Goal: Use online tool/utility: Utilize a website feature to perform a specific function

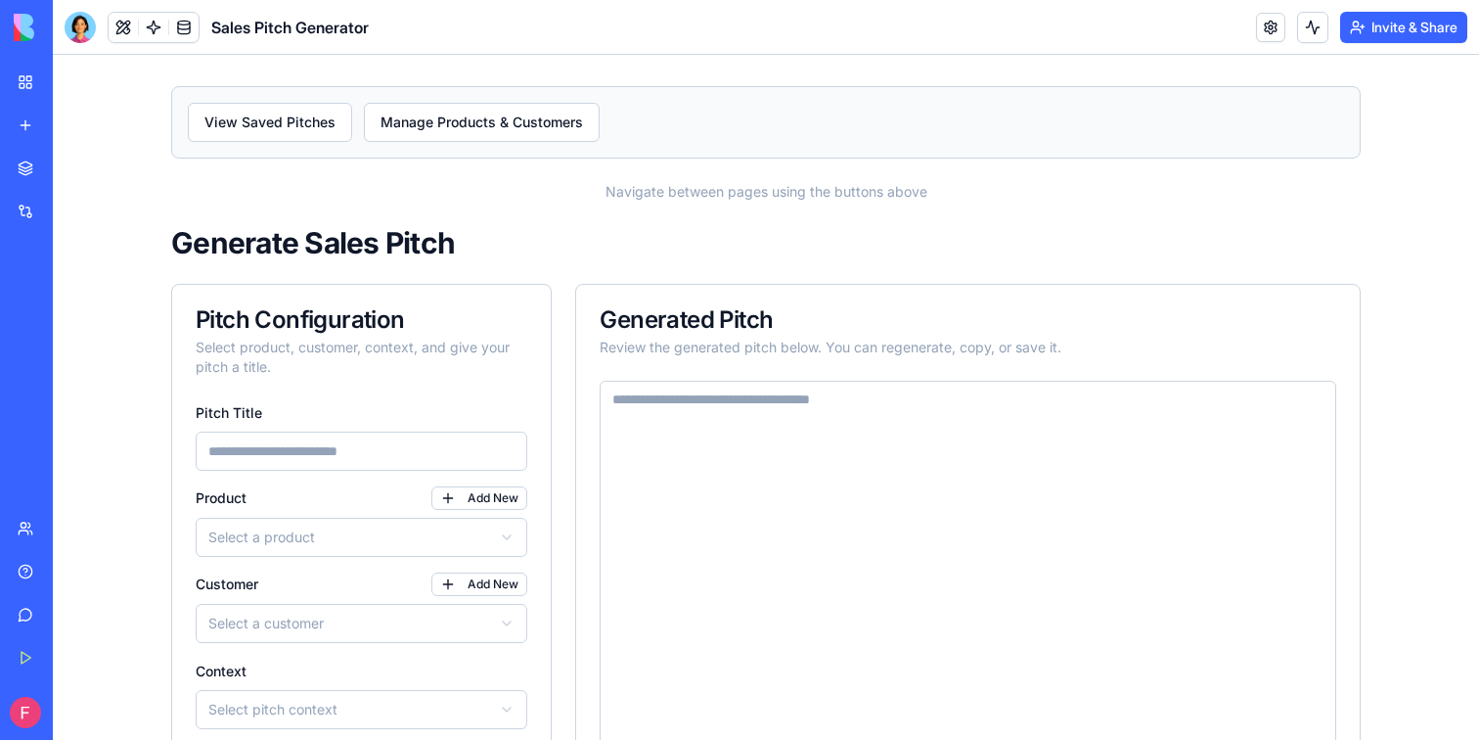
click at [146, 228] on div "View Saved Pitches Manage Products & Customers Navigate between pages using the…" at bounding box center [766, 478] width 1252 height 847
click at [118, 370] on div "View Saved Pitches Manage Products & Customers Navigate between pages using the…" at bounding box center [766, 478] width 1427 height 847
click at [26, 83] on link "My Workspace" at bounding box center [45, 82] width 78 height 39
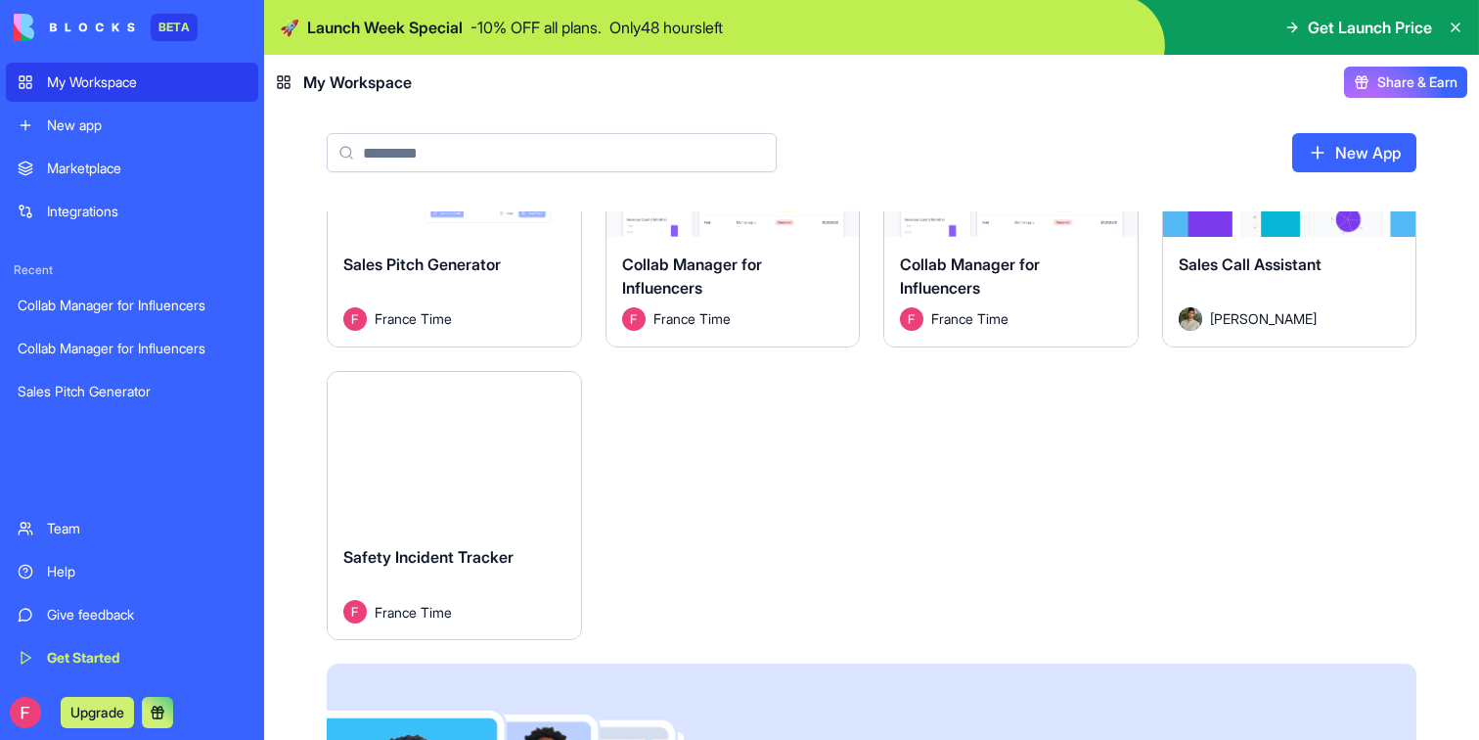
scroll to position [145, 0]
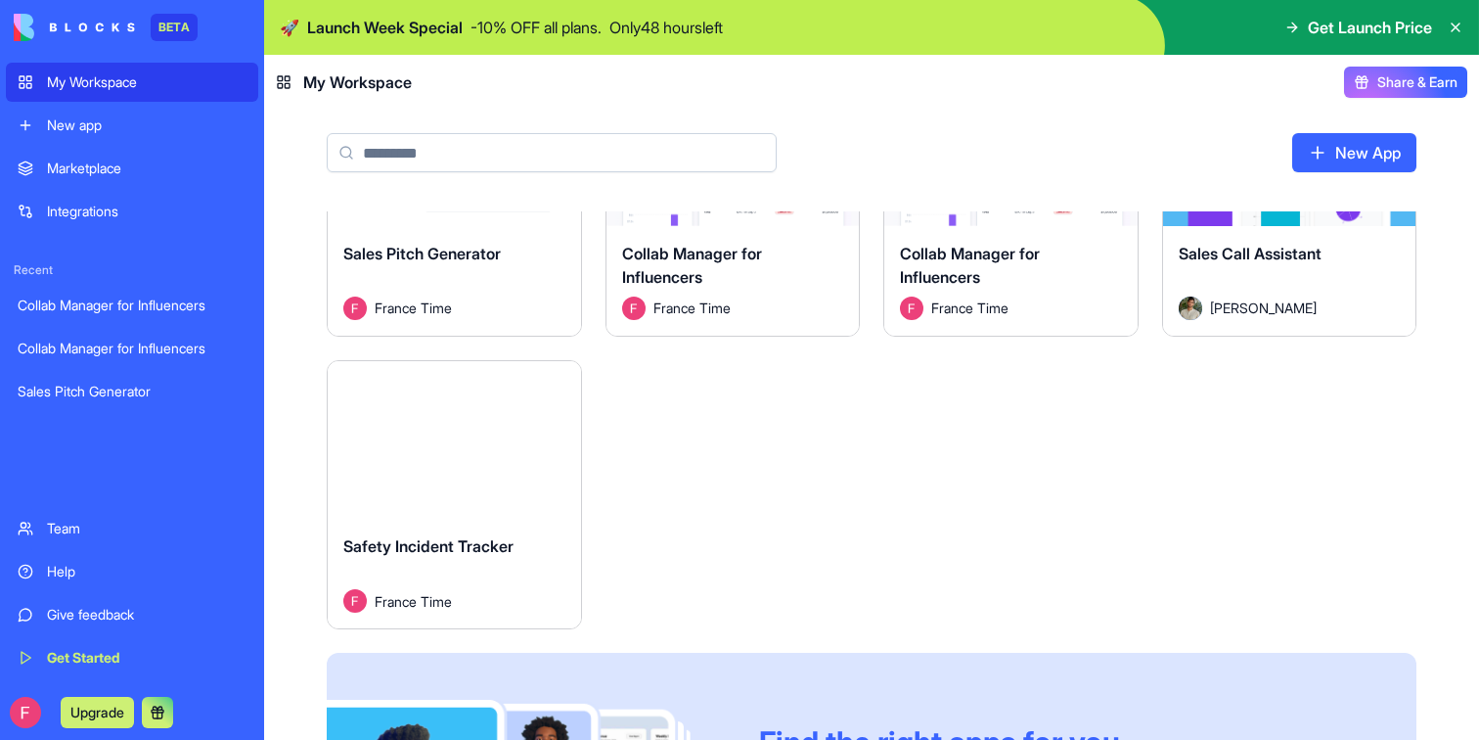
click at [470, 418] on div "Launch" at bounding box center [454, 440] width 253 height 159
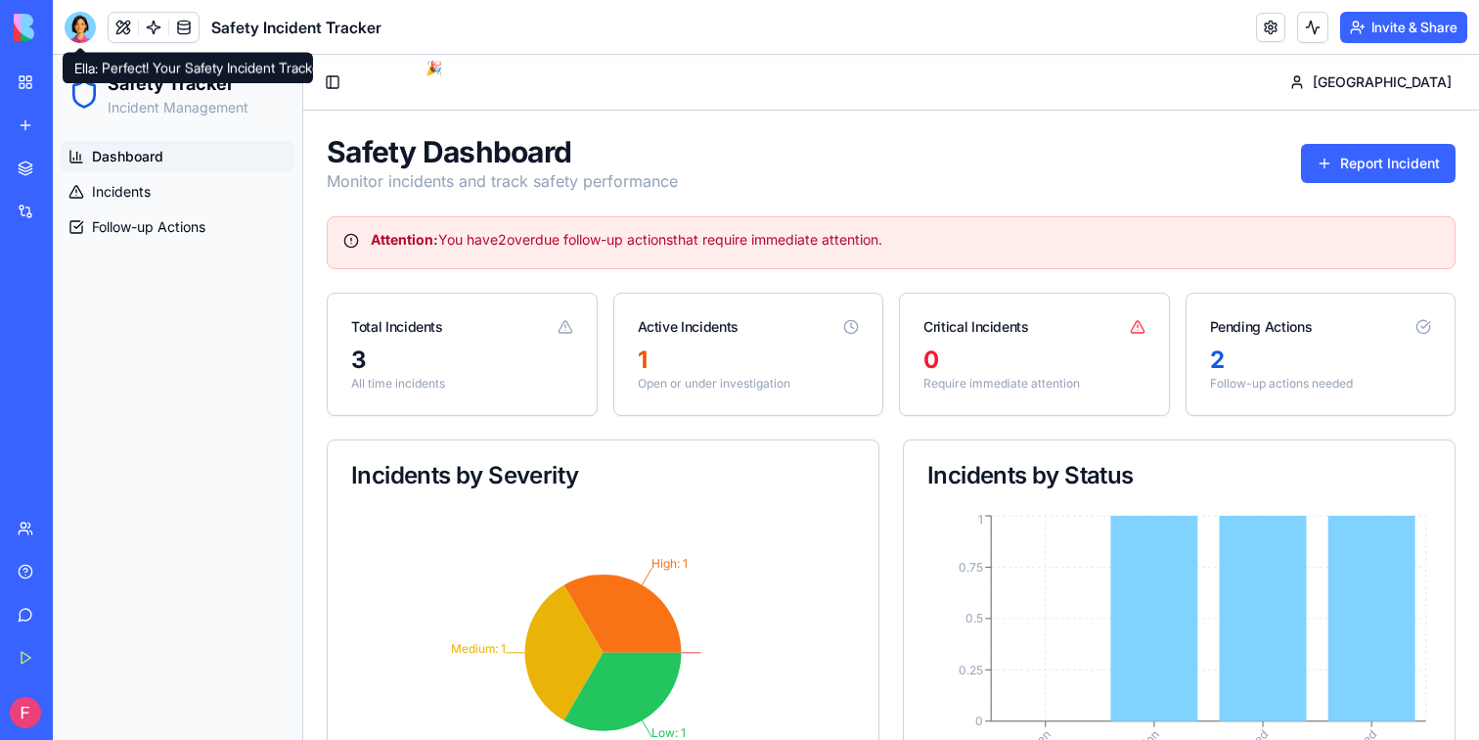
click at [76, 23] on div at bounding box center [80, 27] width 31 height 31
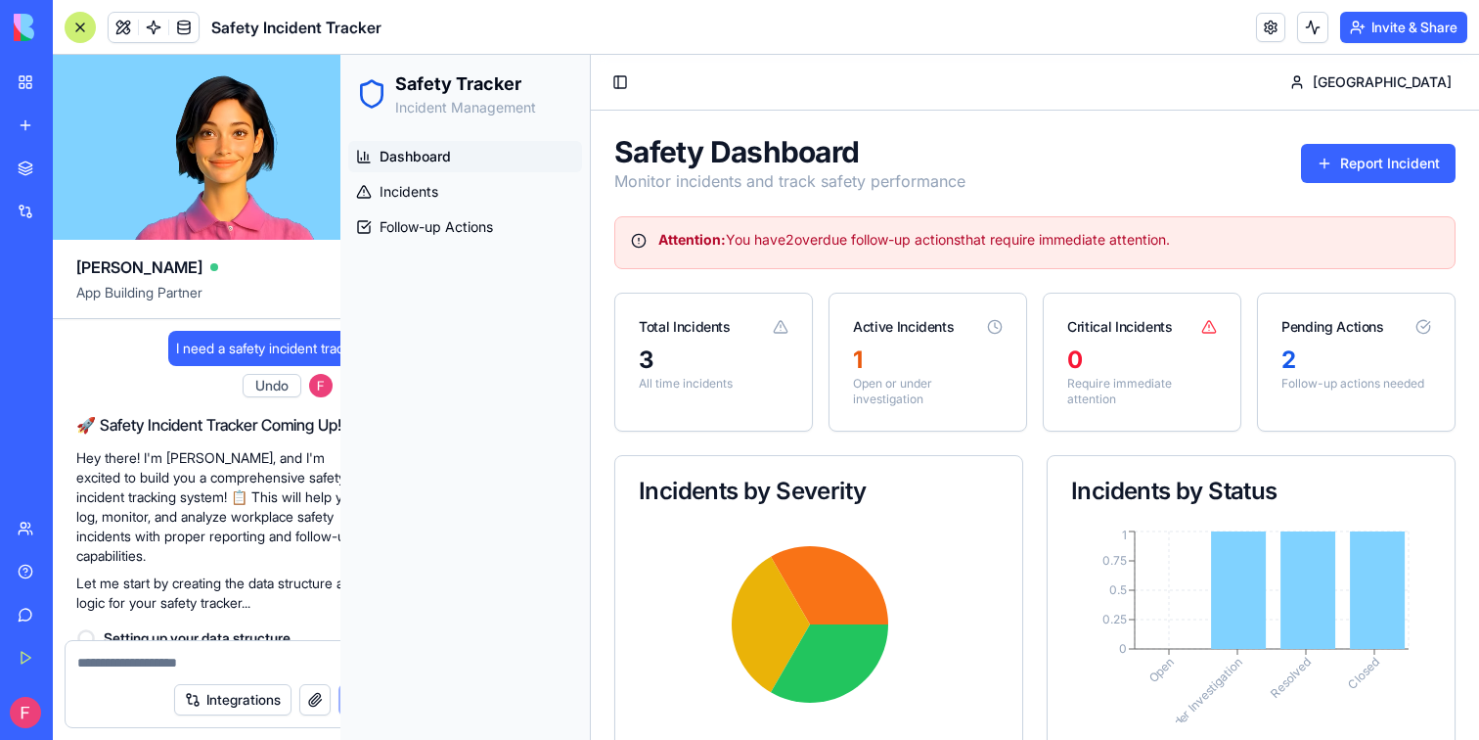
scroll to position [814, 0]
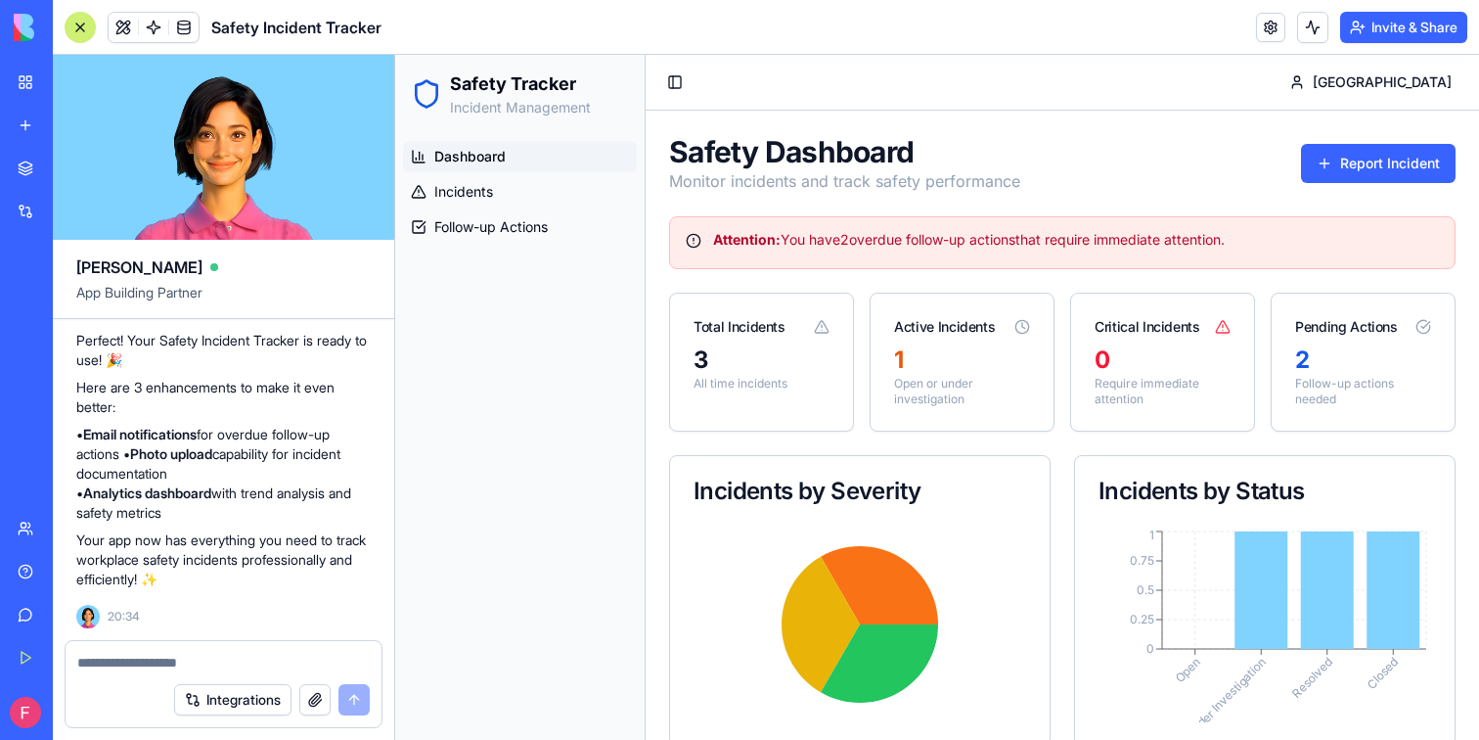
click at [249, 656] on textarea at bounding box center [223, 663] width 293 height 20
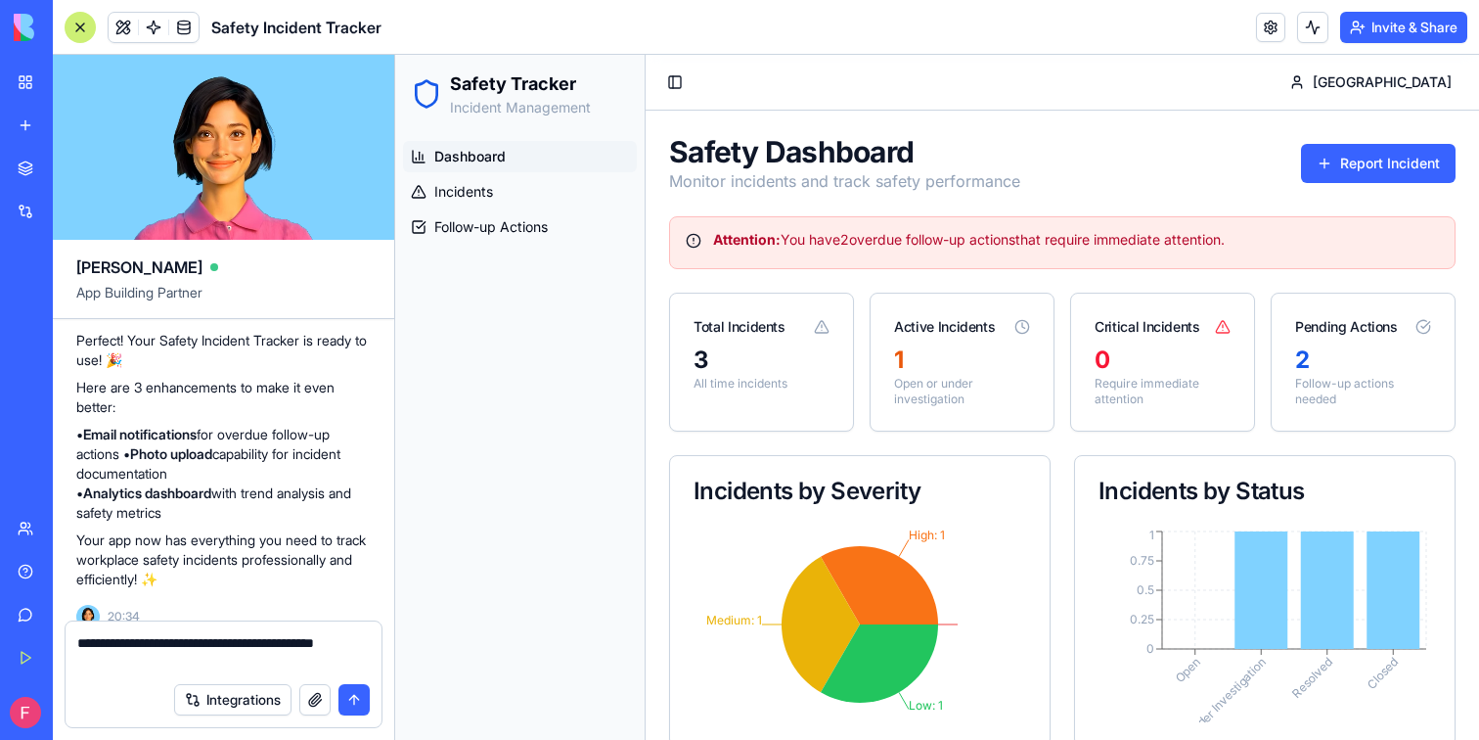
type textarea "**********"
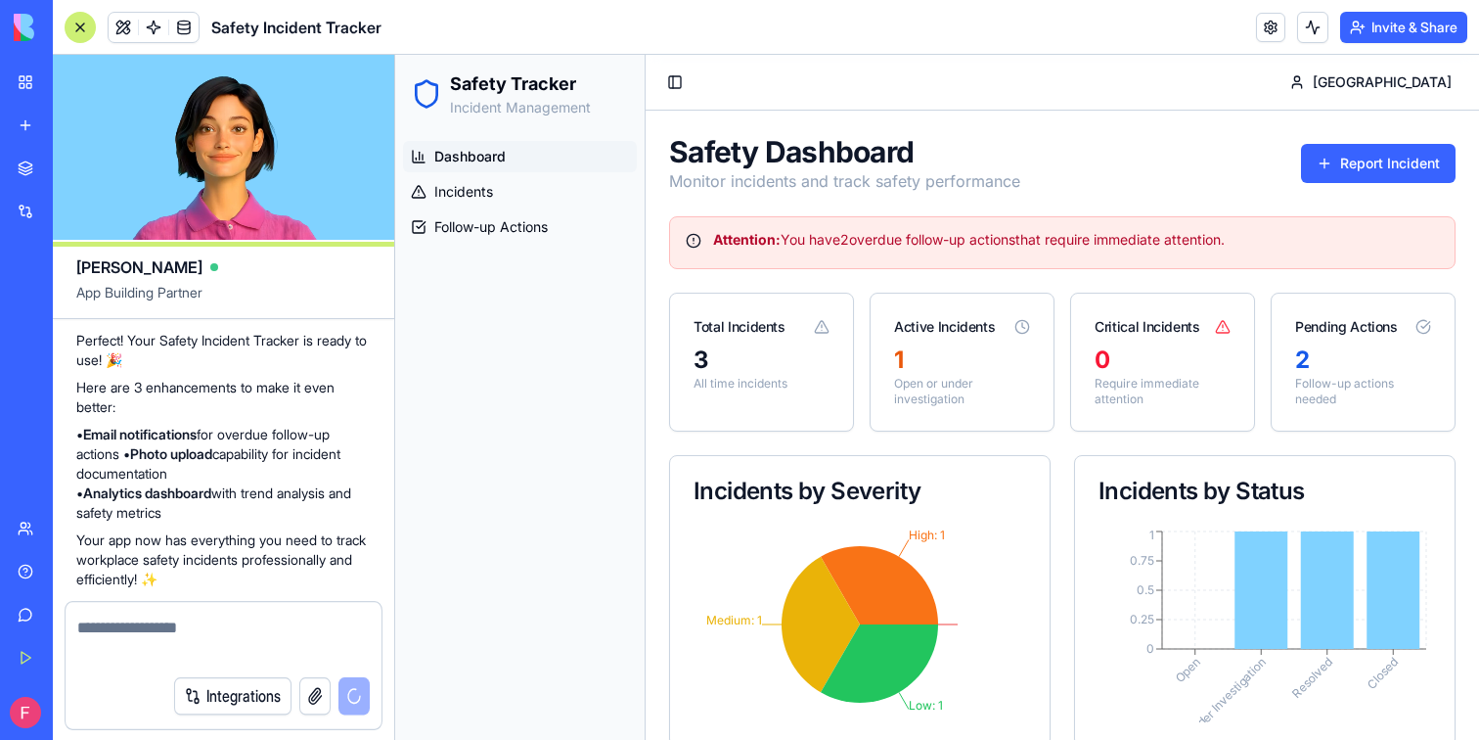
scroll to position [908, 0]
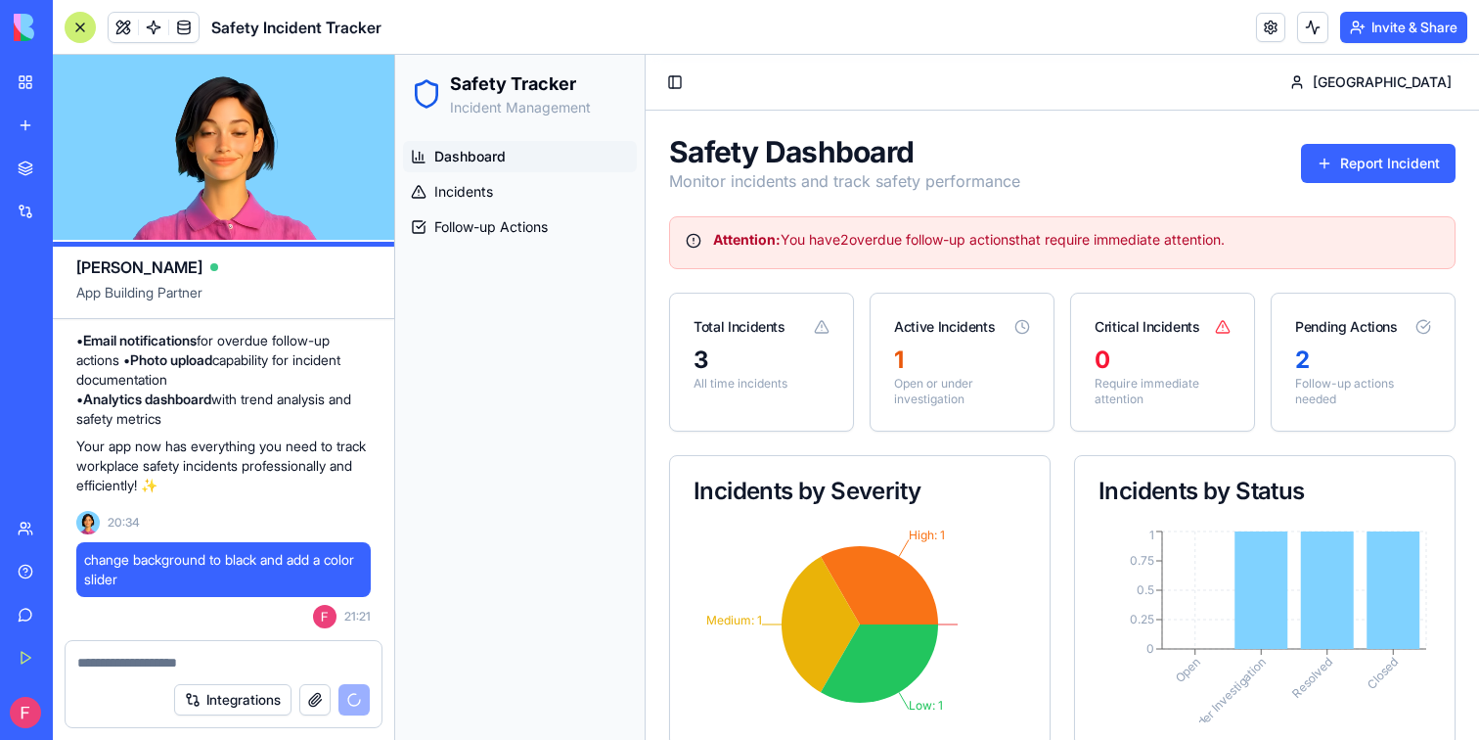
click at [316, 705] on button "button" at bounding box center [314, 699] width 31 height 31
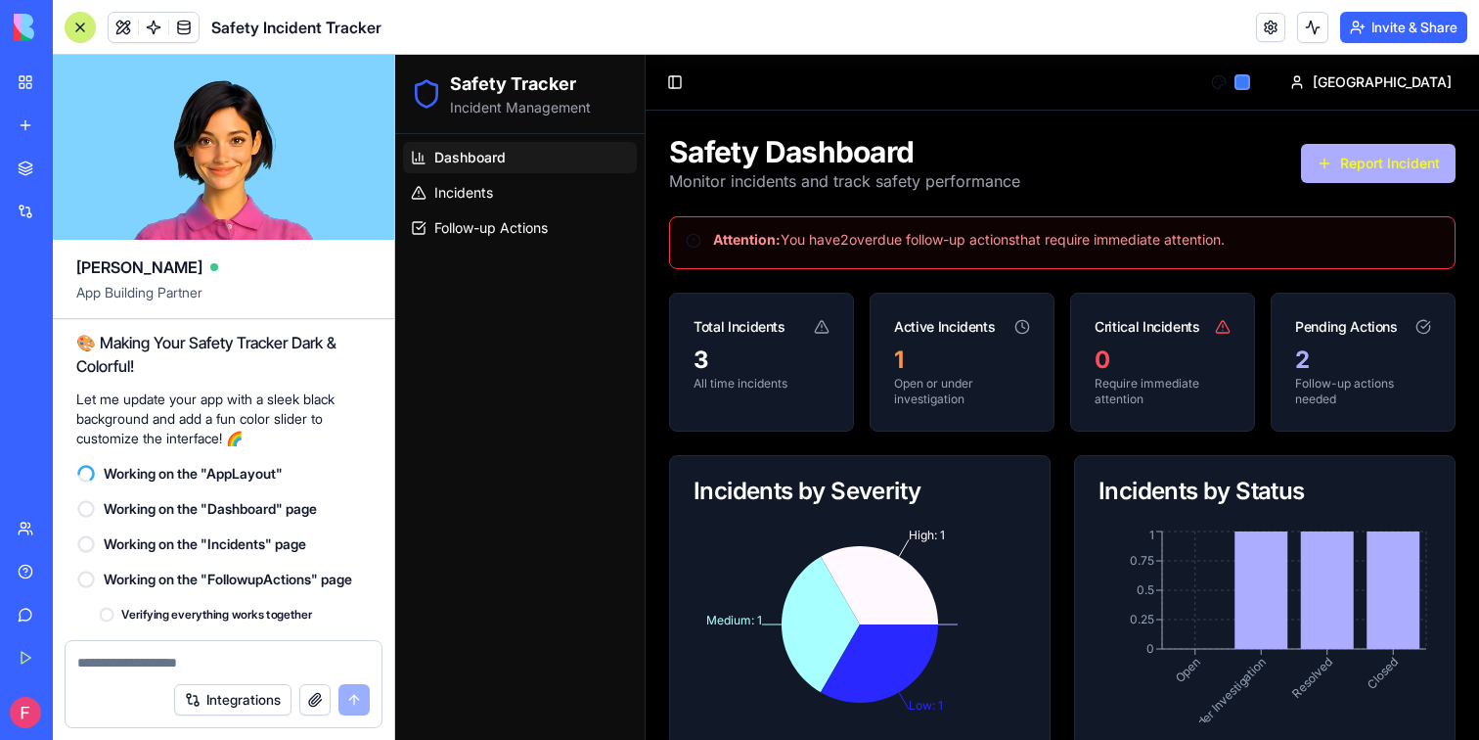
scroll to position [1581, 0]
